Goal: Transaction & Acquisition: Purchase product/service

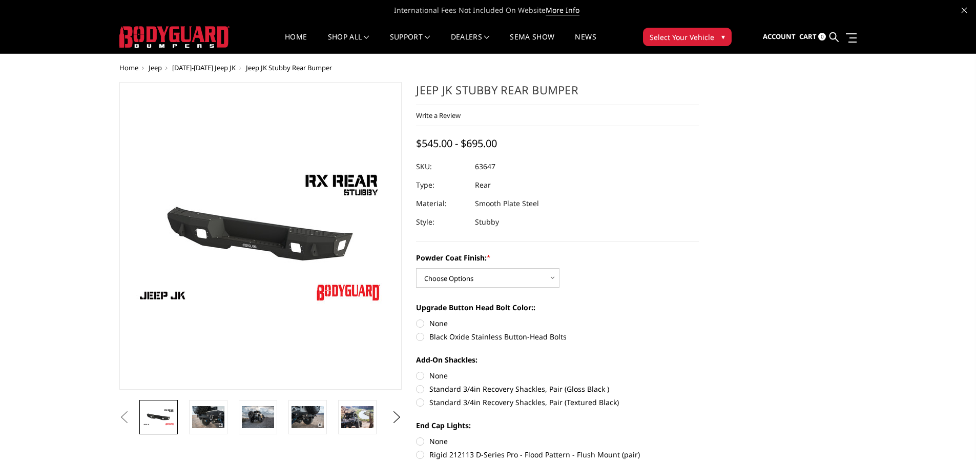
scroll to position [51, 0]
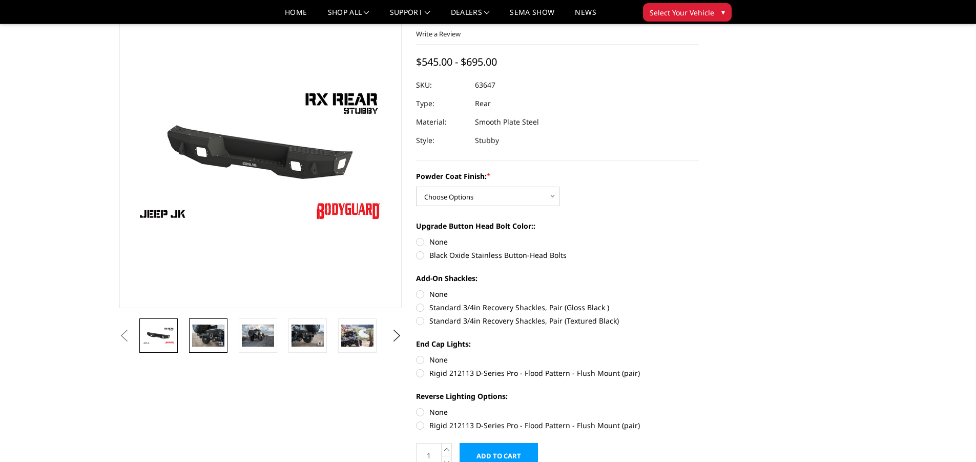
click at [208, 331] on img at bounding box center [208, 335] width 32 height 22
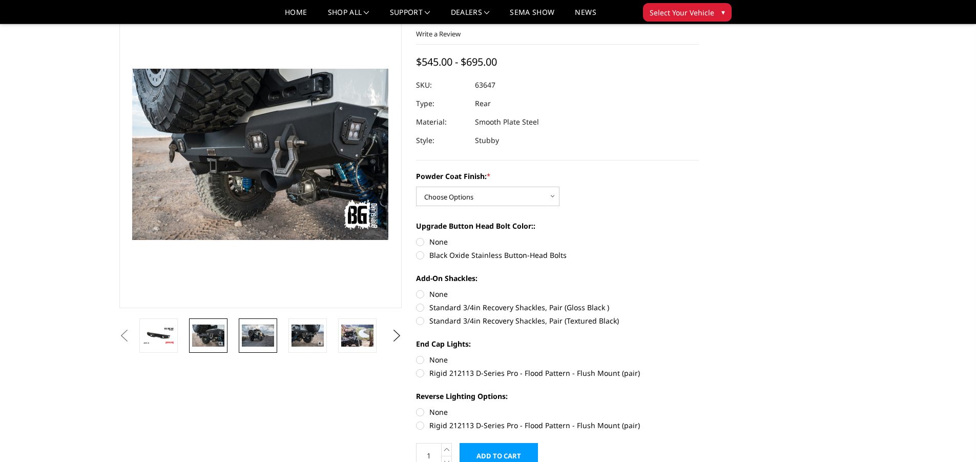
click at [260, 336] on img at bounding box center [258, 335] width 32 height 22
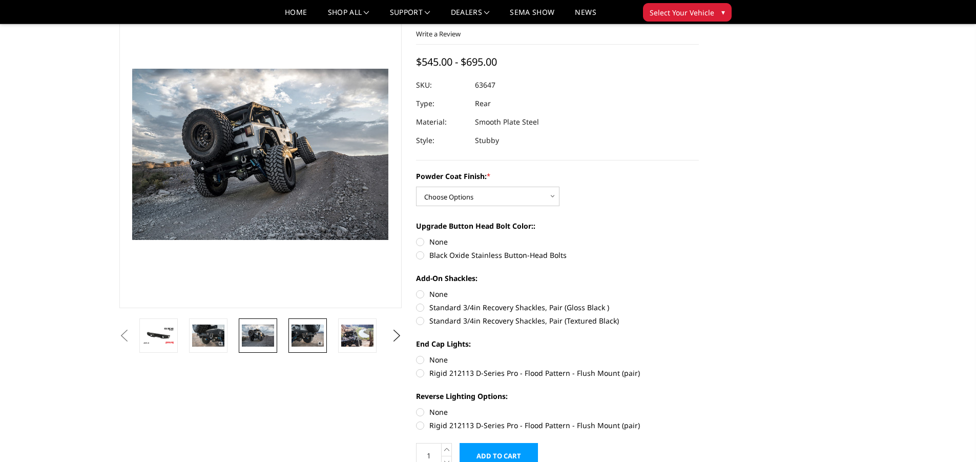
click at [308, 334] on img at bounding box center [307, 335] width 32 height 22
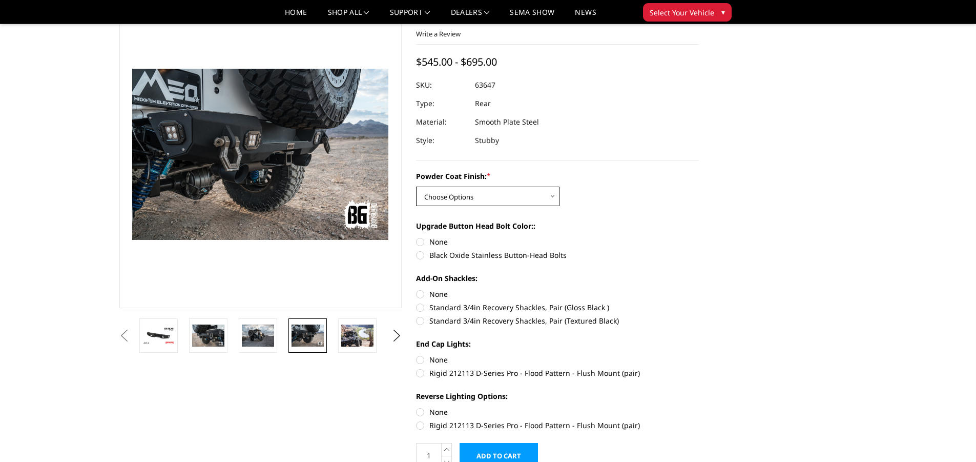
click at [549, 193] on select "Choose Options Bare Metal Textured Black Powder Coat" at bounding box center [487, 195] width 143 height 19
select select "4276"
click at [416, 186] on select "Choose Options Bare Metal Textured Black Powder Coat" at bounding box center [487, 195] width 143 height 19
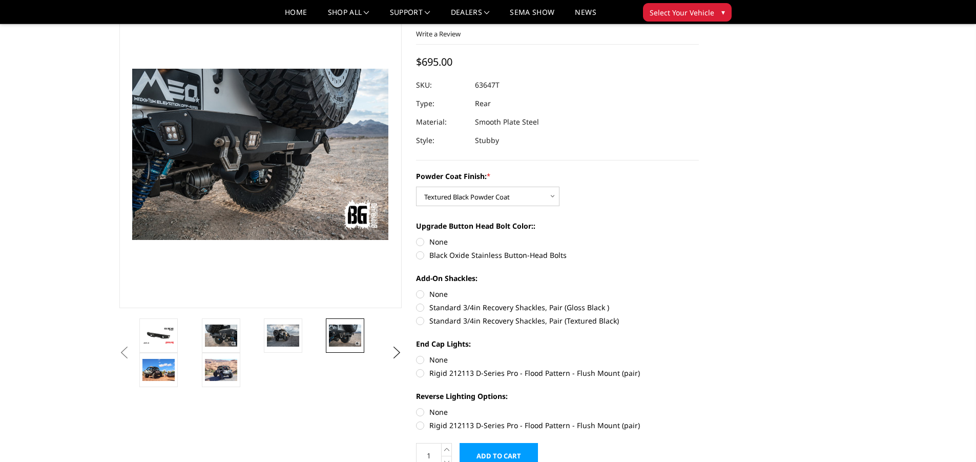
click at [419, 257] on label "Black Oxide Stainless Button-Head Bolts" at bounding box center [557, 254] width 283 height 11
click at [699, 237] on input "Black Oxide Stainless Button-Head Bolts" at bounding box center [699, 236] width 1 height 1
radio input "true"
click at [420, 241] on label "None" at bounding box center [557, 241] width 283 height 11
click at [416, 237] on input "None" at bounding box center [416, 236] width 1 height 1
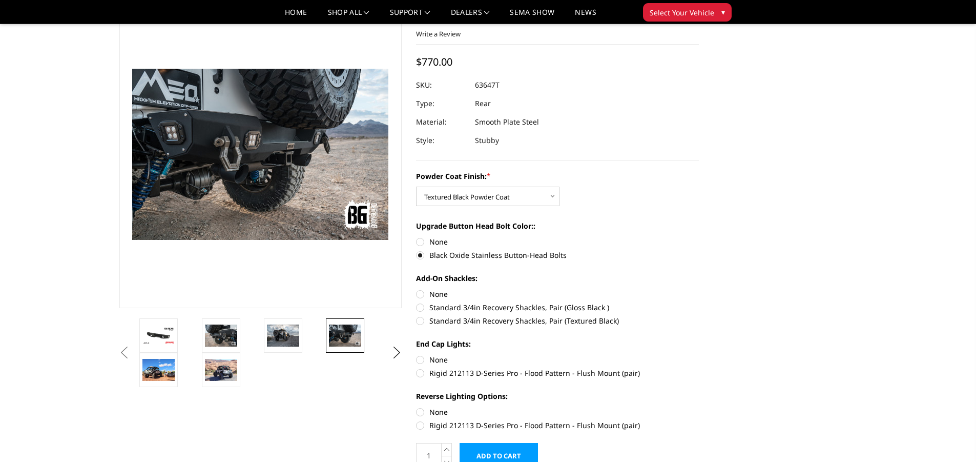
radio input "true"
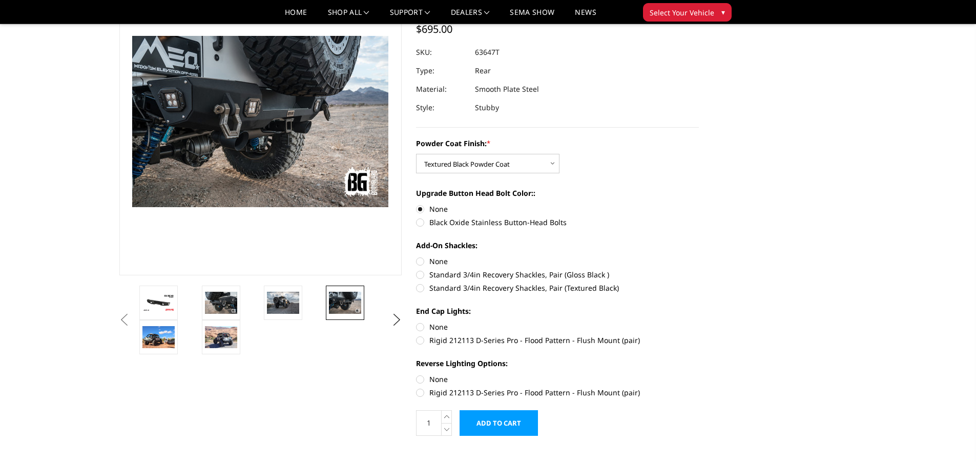
scroll to position [102, 0]
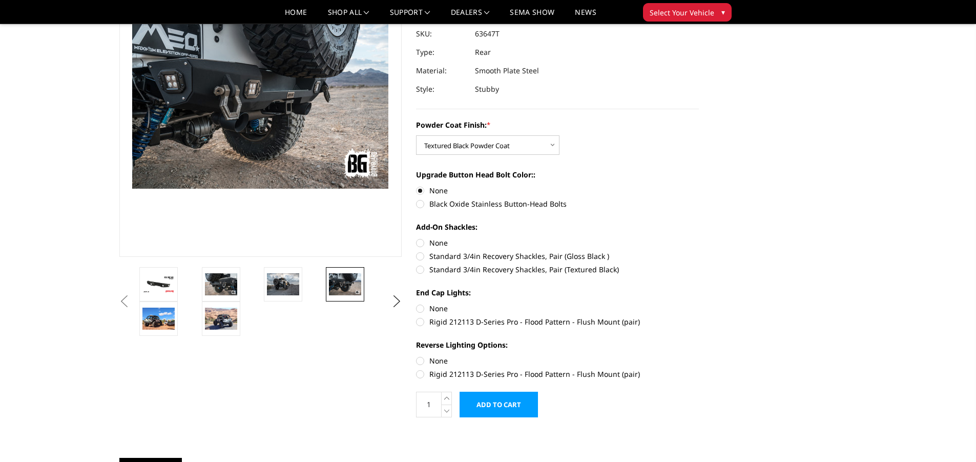
click at [420, 270] on label "Standard 3/4in Recovery Shackles, Pair (Textured Black)" at bounding box center [557, 269] width 283 height 11
click at [699, 251] on input "Standard 3/4in Recovery Shackles, Pair (Textured Black)" at bounding box center [699, 250] width 1 height 1
radio input "true"
click at [420, 308] on label "None" at bounding box center [557, 308] width 283 height 11
click at [416, 303] on input "None" at bounding box center [416, 303] width 1 height 1
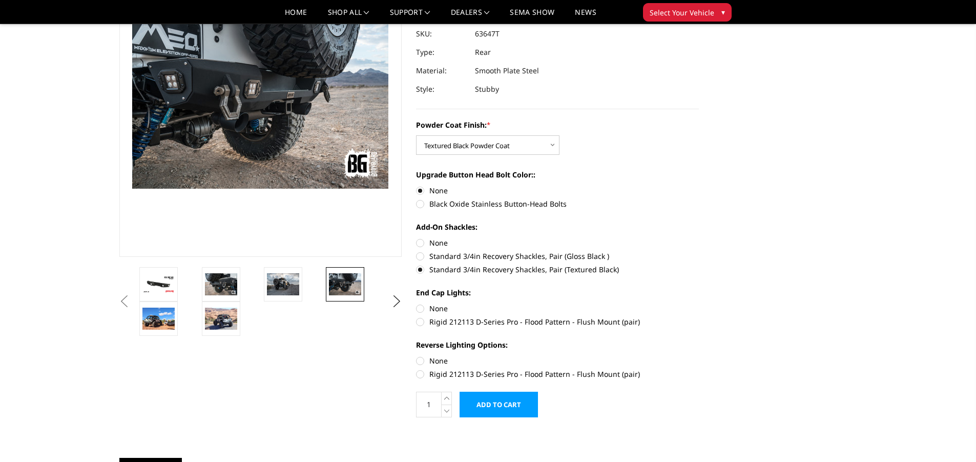
radio input "true"
click at [419, 363] on label "None" at bounding box center [557, 360] width 283 height 11
click at [416, 356] on input "None" at bounding box center [416, 355] width 1 height 1
radio input "true"
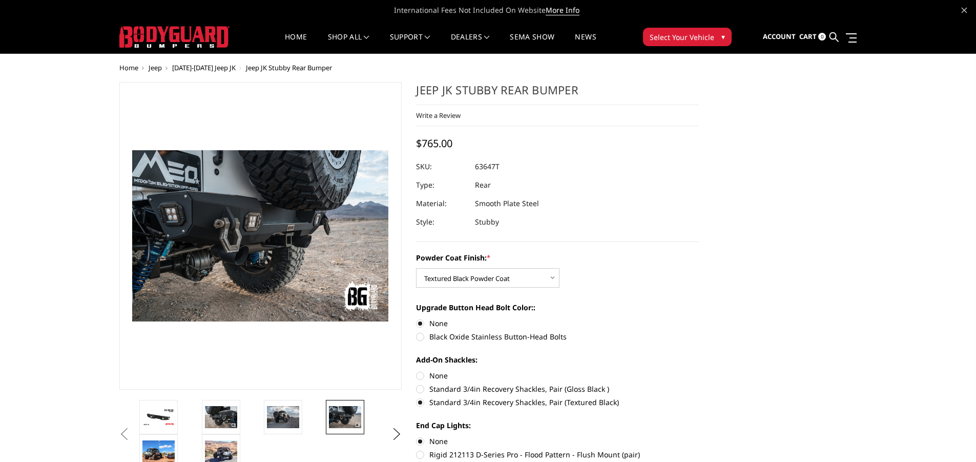
scroll to position [51, 0]
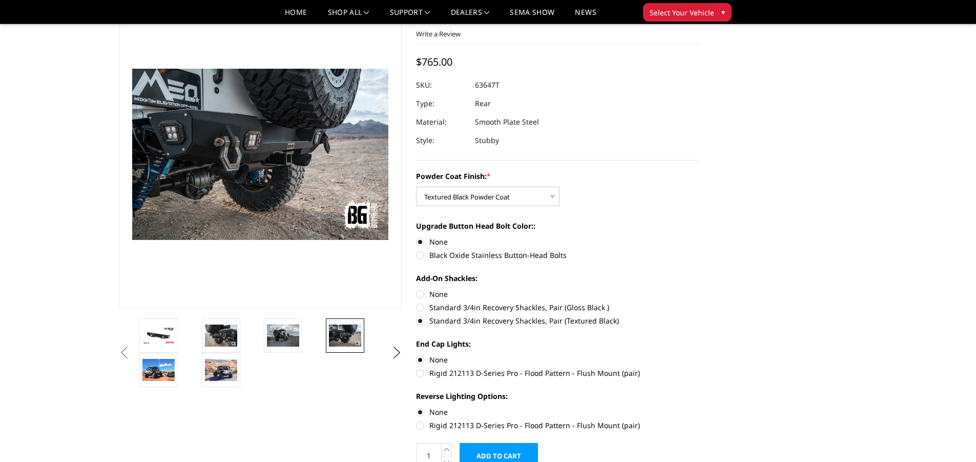
click at [421, 321] on label "Standard 3/4in Recovery Shackles, Pair (Textured Black)" at bounding box center [557, 320] width 283 height 11
click at [699, 302] on input "Standard 3/4in Recovery Shackles, Pair (Textured Black)" at bounding box center [699, 302] width 1 height 1
click at [421, 321] on label "Standard 3/4in Recovery Shackles, Pair (Textured Black)" at bounding box center [557, 320] width 283 height 11
click at [699, 302] on input "Standard 3/4in Recovery Shackles, Pair (Textured Black)" at bounding box center [699, 302] width 1 height 1
click at [420, 294] on label "None" at bounding box center [557, 293] width 283 height 11
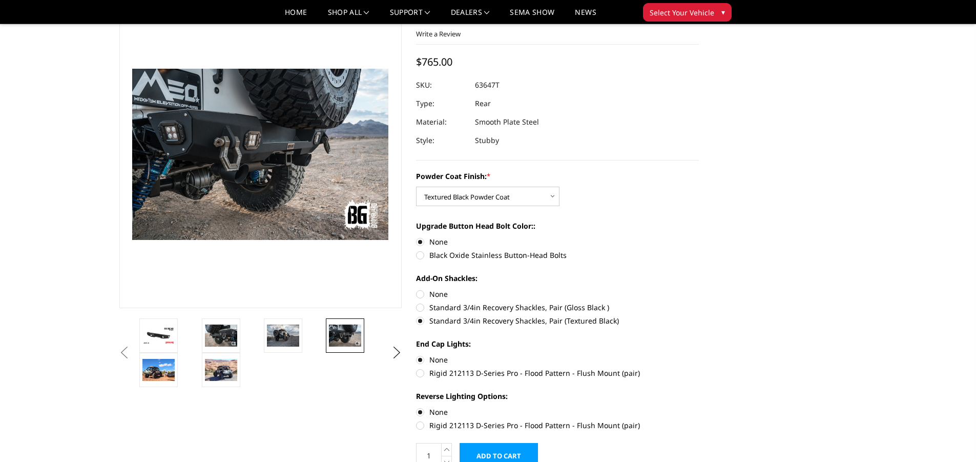
click at [416, 289] on input "None" at bounding box center [416, 288] width 1 height 1
radio input "true"
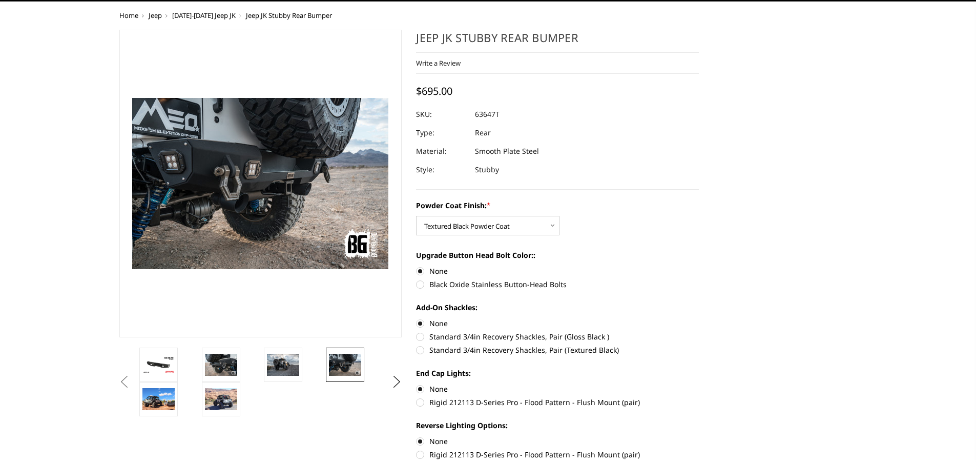
scroll to position [0, 0]
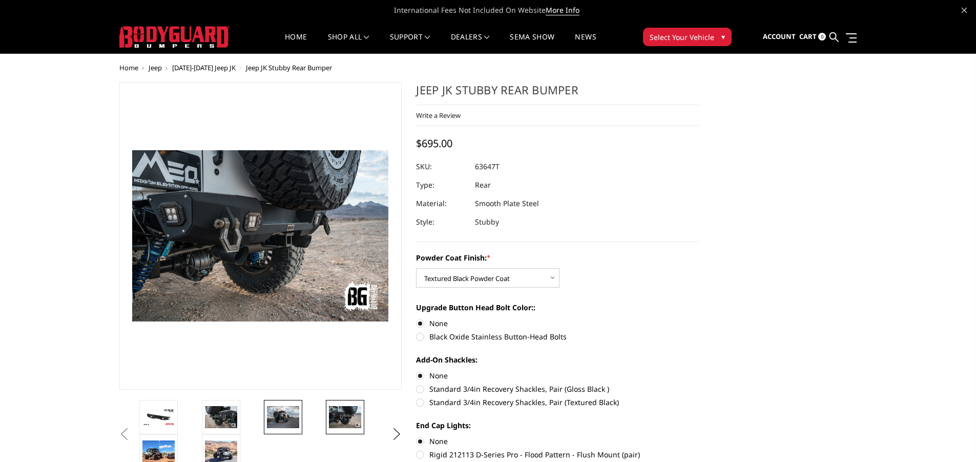
click at [285, 419] on img at bounding box center [283, 417] width 32 height 22
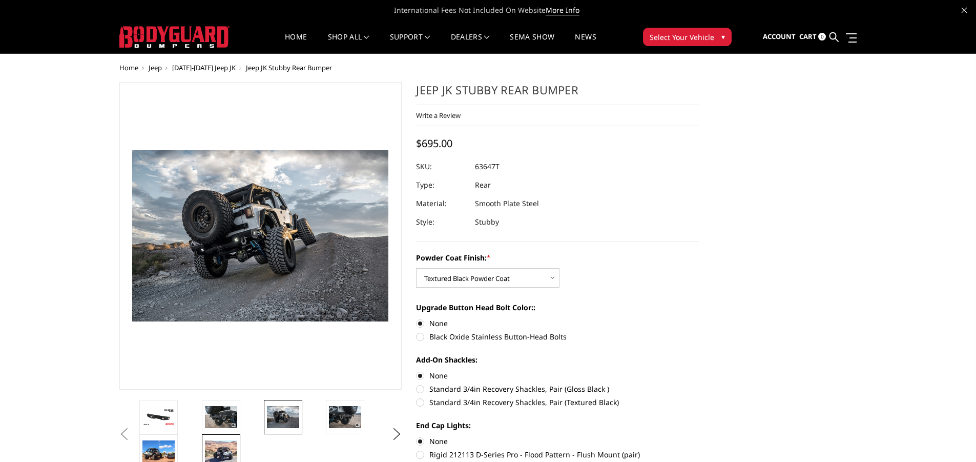
click at [222, 450] on img at bounding box center [221, 451] width 32 height 22
